Goal: Transaction & Acquisition: Purchase product/service

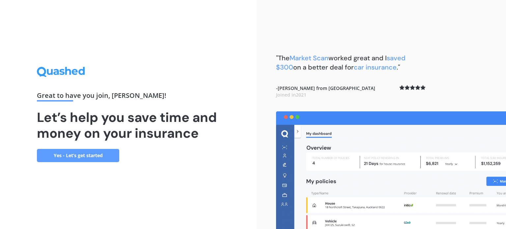
click at [84, 158] on link "Yes - Let’s get started" at bounding box center [78, 155] width 82 height 13
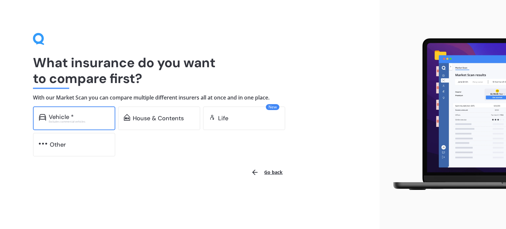
click at [69, 120] on div "Excludes commercial vehicles" at bounding box center [79, 121] width 61 height 3
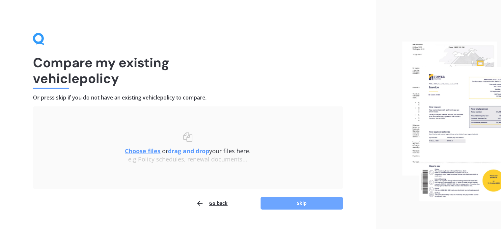
click at [281, 201] on button "Skip" at bounding box center [302, 203] width 82 height 13
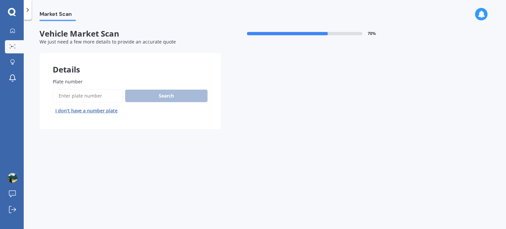
click at [93, 97] on input "Plate number" at bounding box center [88, 96] width 70 height 14
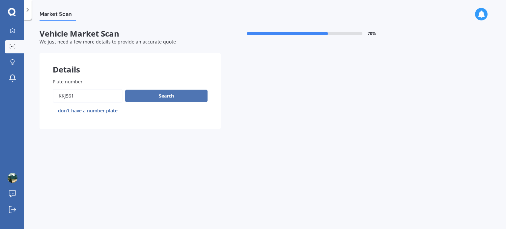
type input "kkj561"
click at [188, 99] on button "Search" at bounding box center [166, 96] width 82 height 13
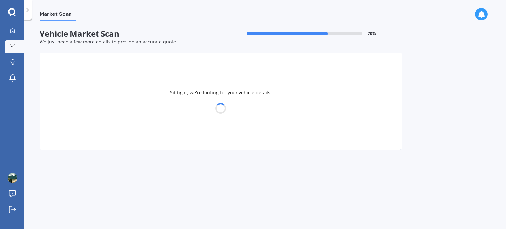
select select "HONDA"
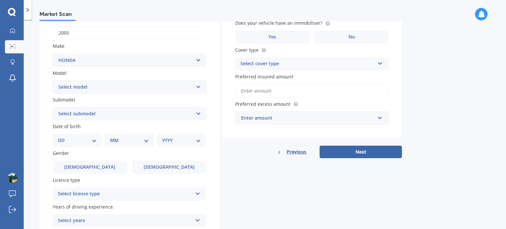
scroll to position [110, 0]
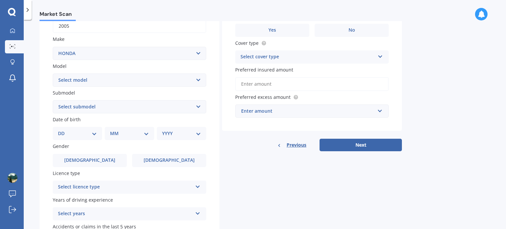
click at [75, 79] on select "Select model Accord Acty Acura Airwave Ascot Avancier Beat Capa City Civic Conc…" at bounding box center [130, 79] width 154 height 13
select select "CR-V"
click at [53, 73] on select "Select model Accord Acty Acura Airwave Ascot Avancier Beat Capa City Civic Conc…" at bounding box center [130, 79] width 154 height 13
click at [73, 110] on select "Select submodel (all other) 2WD 2WD Sport 7 1.5 2WD Touring 1.5 4WD AWD AWD Spo…" at bounding box center [130, 106] width 154 height 13
select select "4WD"
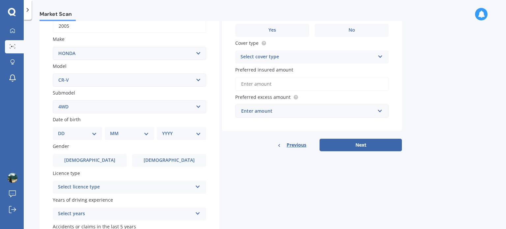
click at [53, 100] on select "Select submodel (all other) 2WD 2WD Sport 7 1.5 2WD Touring 1.5 4WD AWD AWD Spo…" at bounding box center [130, 106] width 154 height 13
click at [69, 136] on select "DD 01 02 03 04 05 06 07 08 09 10 11 12 13 14 15 16 17 18 19 20 21 22 23 24 25 2…" at bounding box center [77, 133] width 39 height 7
select select "09"
click at [63, 130] on select "DD 01 02 03 04 05 06 07 08 09 10 11 12 13 14 15 16 17 18 19 20 21 22 23 24 25 2…" at bounding box center [77, 133] width 39 height 7
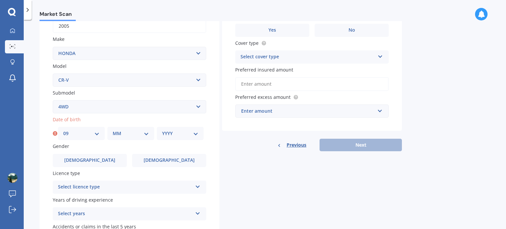
click at [123, 132] on select "MM 01 02 03 04 05 06 07 08 09 10 11 12" at bounding box center [131, 133] width 36 height 7
select select "04"
click at [113, 130] on select "MM 01 02 03 04 05 06 07 08 09 10 11 12" at bounding box center [131, 133] width 36 height 7
click at [169, 131] on select "YYYY 2025 2024 2023 2022 2021 2020 2019 2018 2017 2016 2015 2014 2013 2012 2011…" at bounding box center [180, 133] width 36 height 7
select select "1991"
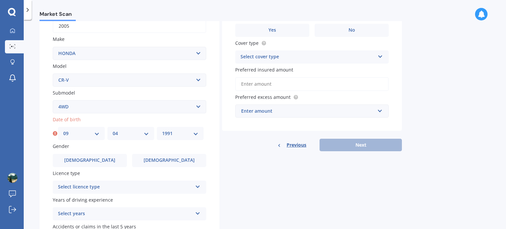
click at [162, 130] on select "YYYY 2025 2024 2023 2022 2021 2020 2019 2018 2017 2016 2015 2014 2013 2012 2011…" at bounding box center [180, 133] width 36 height 7
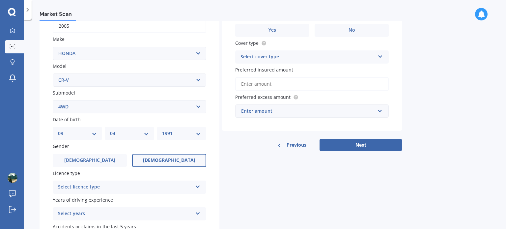
drag, startPoint x: 144, startPoint y: 167, endPoint x: 145, endPoint y: 162, distance: 5.0
click at [145, 162] on div "Plate number Search I don’t have a number plate Year [DATE] Make Select make AC…" at bounding box center [130, 108] width 180 height 306
click at [145, 162] on label "[DEMOGRAPHIC_DATA]" at bounding box center [169, 160] width 74 height 13
click at [0, 0] on input "[DEMOGRAPHIC_DATA]" at bounding box center [0, 0] width 0 height 0
click at [138, 186] on div "Select licence type" at bounding box center [125, 187] width 134 height 8
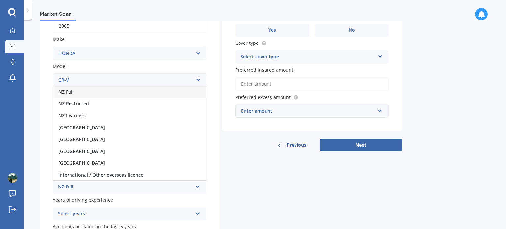
click at [99, 91] on div "NZ Full" at bounding box center [129, 92] width 153 height 12
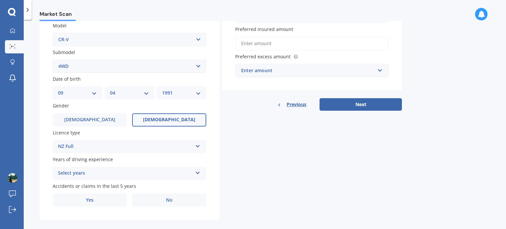
scroll to position [159, 0]
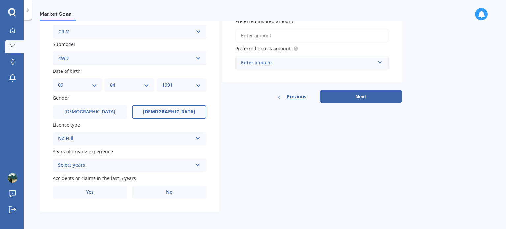
click at [96, 169] on div "Select years" at bounding box center [125, 165] width 134 height 8
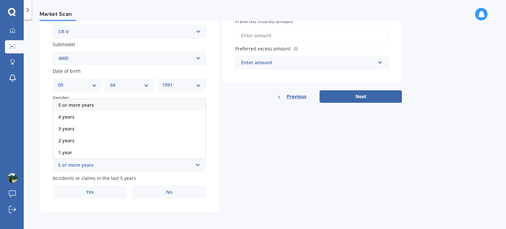
click at [74, 106] on span "5 or more years" at bounding box center [76, 105] width 36 height 6
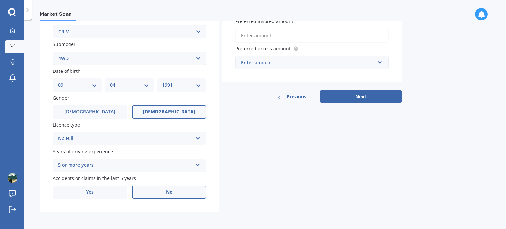
click at [147, 194] on label "No" at bounding box center [169, 192] width 74 height 13
click at [0, 0] on input "No" at bounding box center [0, 0] width 0 height 0
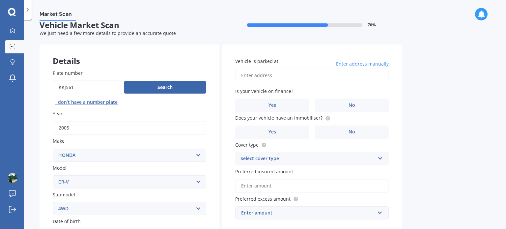
scroll to position [8, 0]
click at [278, 73] on input "Vehicle is parked at" at bounding box center [312, 76] width 154 height 14
type input "[STREET_ADDRESS][PERSON_NAME]"
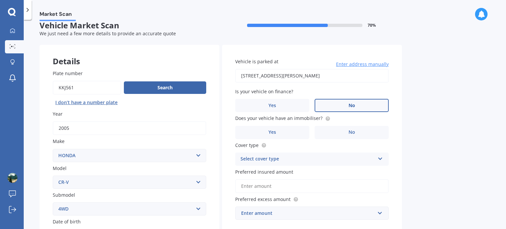
click at [342, 103] on label "No" at bounding box center [352, 105] width 74 height 13
click at [0, 0] on input "No" at bounding box center [0, 0] width 0 height 0
click at [343, 131] on label "No" at bounding box center [352, 132] width 74 height 13
click at [0, 0] on input "No" at bounding box center [0, 0] width 0 height 0
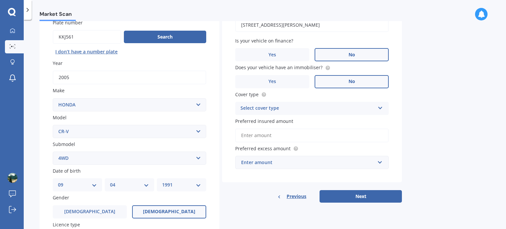
scroll to position [75, 0]
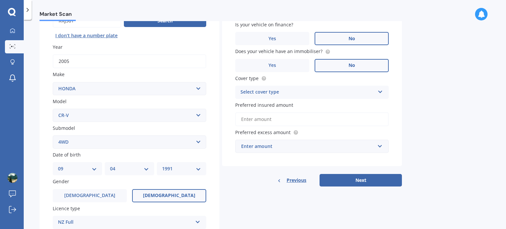
click at [328, 97] on div "Select cover type Comprehensive Third Party, Fire & Theft Third Party" at bounding box center [312, 92] width 154 height 13
click at [322, 104] on div "Comprehensive" at bounding box center [312, 105] width 153 height 12
click at [305, 117] on input "Preferred insured amount" at bounding box center [312, 119] width 154 height 14
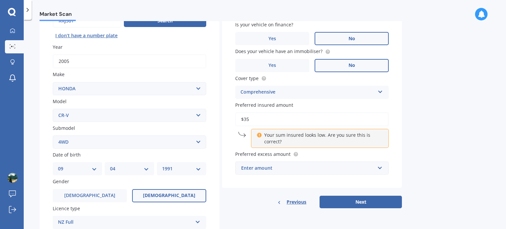
type input "$3"
type input "$2"
type input "$1"
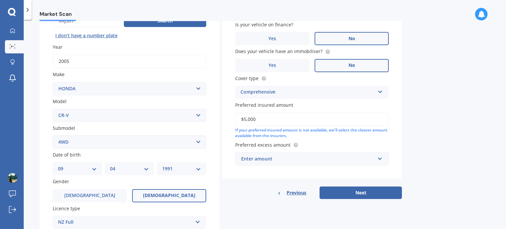
type input "$5,000"
click at [285, 161] on div "Enter amount" at bounding box center [308, 158] width 134 height 7
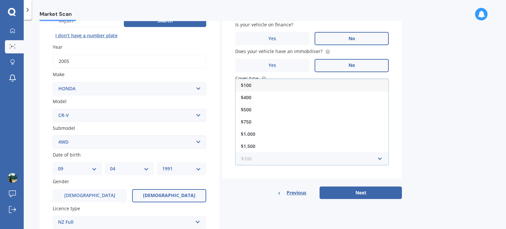
click at [285, 161] on input "text" at bounding box center [310, 159] width 148 height 13
click at [265, 104] on div "$500" at bounding box center [312, 109] width 153 height 12
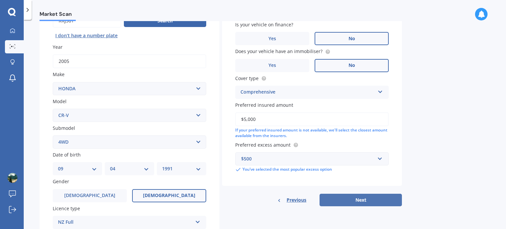
click at [341, 197] on button "Next" at bounding box center [361, 200] width 82 height 13
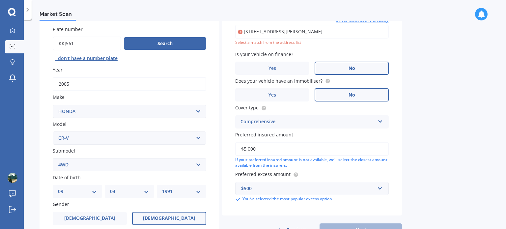
scroll to position [45, 0]
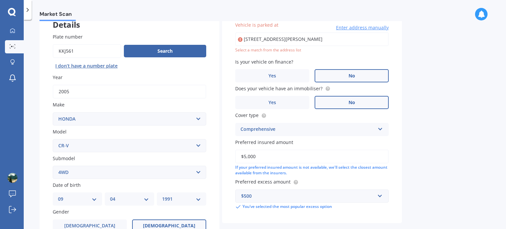
click at [325, 38] on input "[STREET_ADDRESS][PERSON_NAME]" at bounding box center [312, 39] width 154 height 14
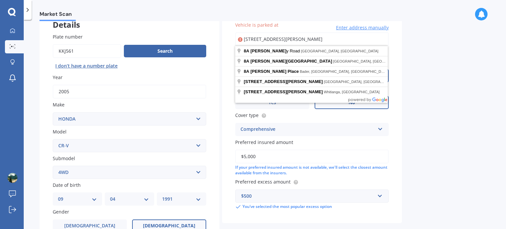
type input "[STREET_ADDRESS][PERSON_NAME]"
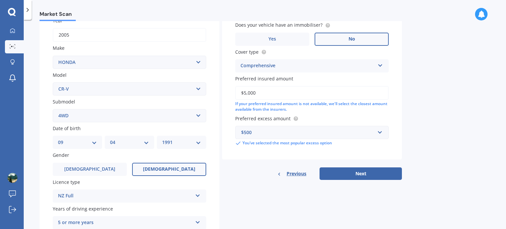
scroll to position [119, 0]
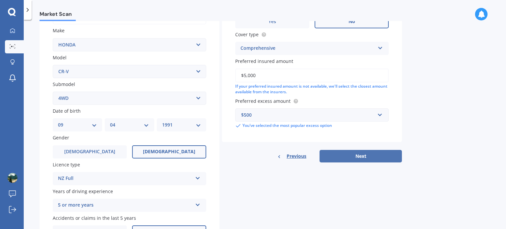
click at [344, 157] on button "Next" at bounding box center [361, 156] width 82 height 13
select select "09"
select select "04"
select select "1991"
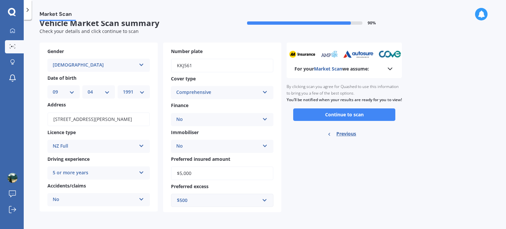
scroll to position [0, 0]
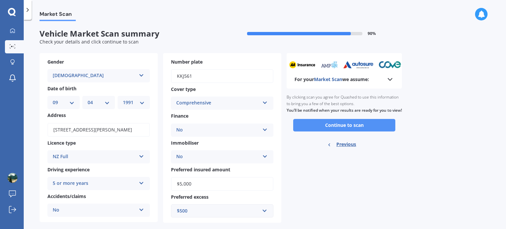
click at [330, 129] on button "Continue to scan" at bounding box center [344, 125] width 102 height 13
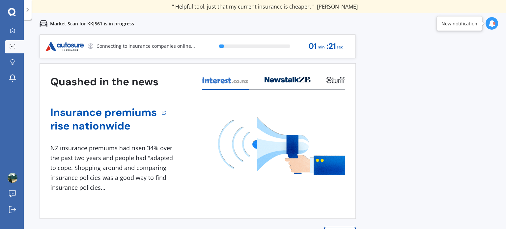
drag, startPoint x: 330, startPoint y: 129, endPoint x: 317, endPoint y: 20, distance: 109.2
click at [317, 20] on div "Previous 60,000+ Kiwis have signed up to shop and save on insurance with us " H…" at bounding box center [265, 114] width 482 height 229
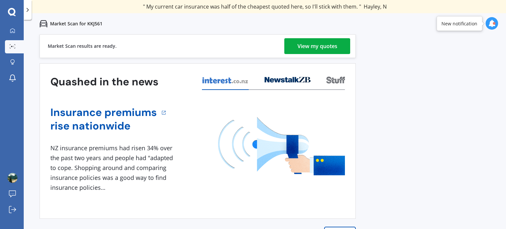
click at [307, 46] on div "View my quotes" at bounding box center [318, 46] width 40 height 16
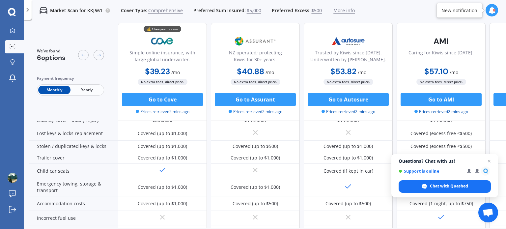
scroll to position [92, 0]
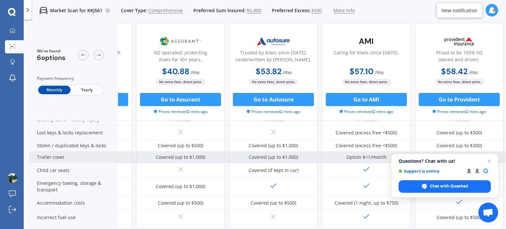
click at [367, 157] on div "Option $<1/month" at bounding box center [366, 157] width 41 height 7
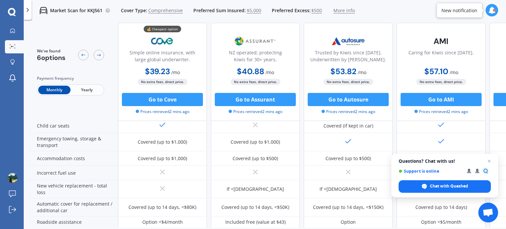
scroll to position [111, 0]
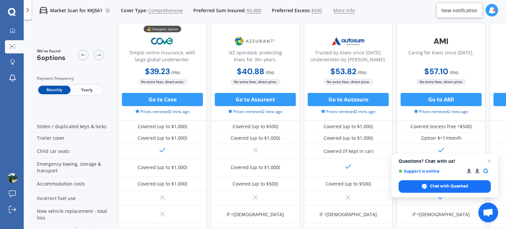
click at [93, 92] on span "Yearly" at bounding box center [87, 90] width 32 height 9
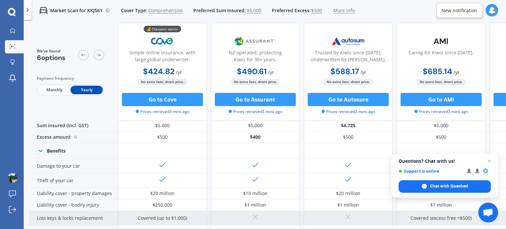
scroll to position [0, 0]
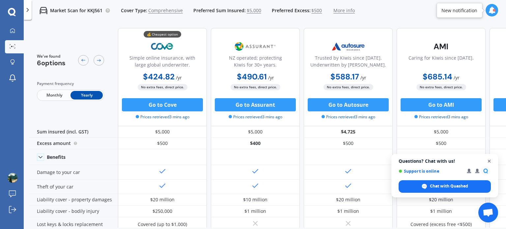
click at [492, 160] on span "Open chat" at bounding box center [489, 161] width 8 height 8
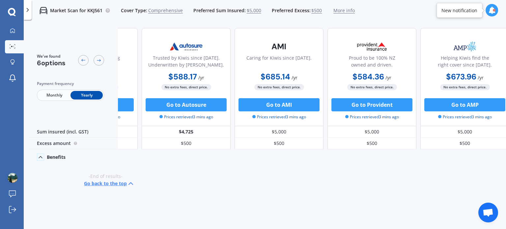
scroll to position [0, 165]
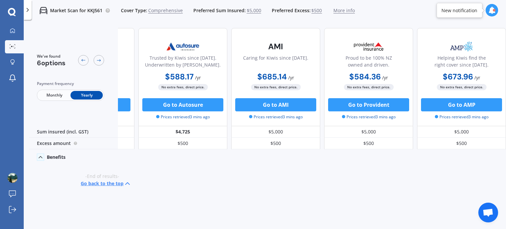
click at [96, 183] on button "Go back to the top" at bounding box center [106, 184] width 51 height 8
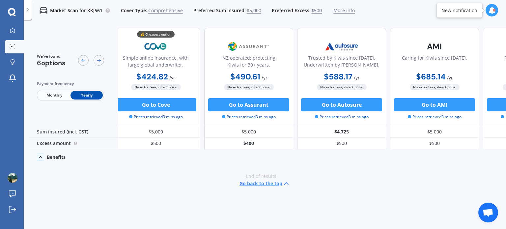
scroll to position [0, 0]
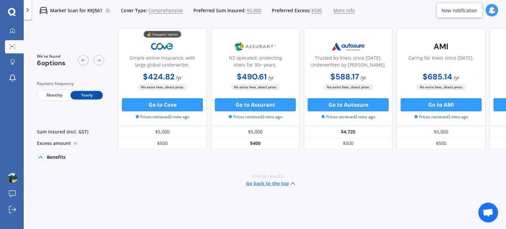
click at [265, 184] on button "Go back to the top" at bounding box center [271, 184] width 51 height 8
click at [42, 157] on icon at bounding box center [40, 157] width 7 height 7
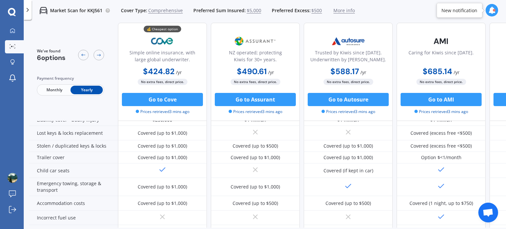
scroll to position [92, 0]
